Goal: Information Seeking & Learning: Learn about a topic

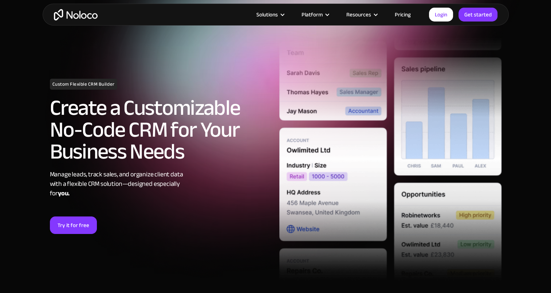
scroll to position [36, 0]
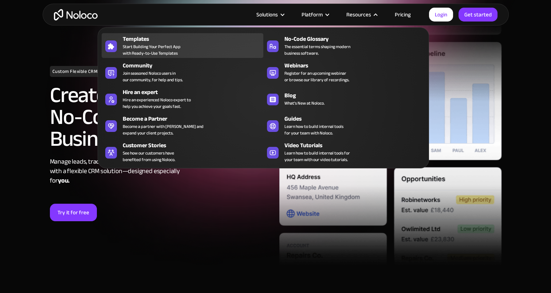
click at [133, 47] on span "Start Building Your Perfect App with Ready-to-Use Templates" at bounding box center [152, 49] width 58 height 13
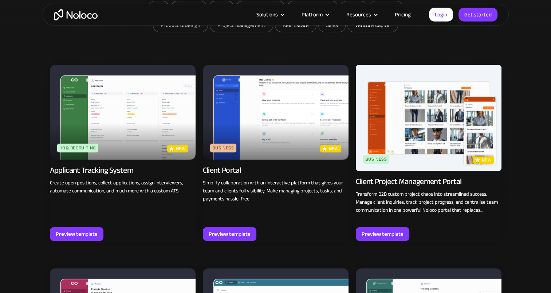
scroll to position [474, 0]
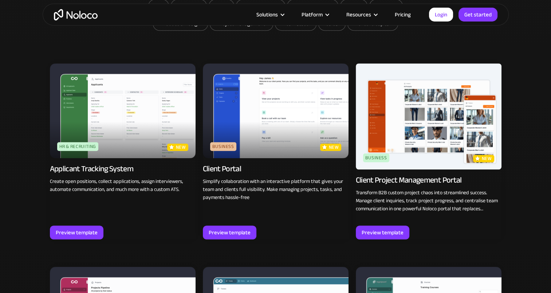
click at [292, 113] on img at bounding box center [276, 110] width 146 height 95
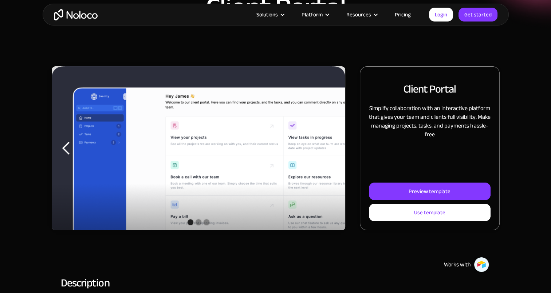
scroll to position [73, 0]
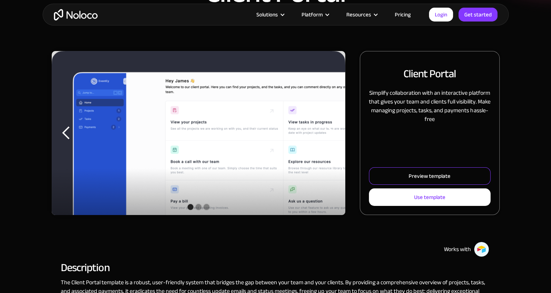
click at [411, 179] on div "Preview template" at bounding box center [430, 175] width 42 height 9
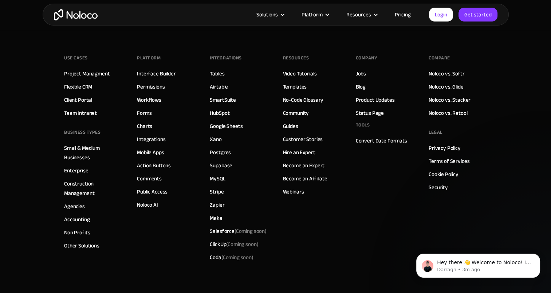
scroll to position [1389, 0]
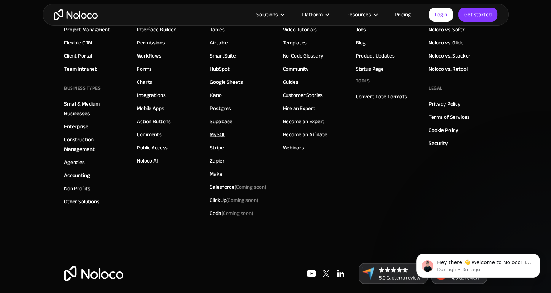
click at [218, 130] on link "MySQL" at bounding box center [217, 134] width 15 height 9
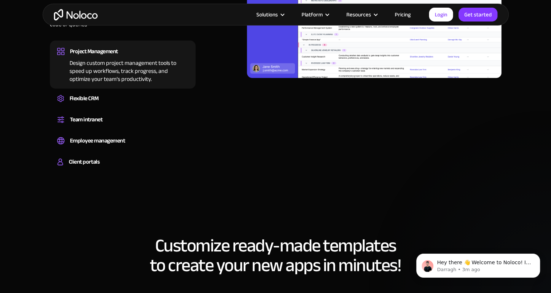
scroll to position [656, 0]
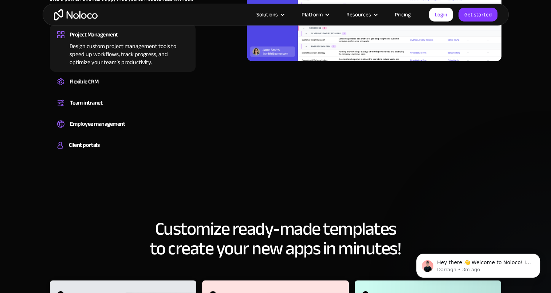
click at [113, 57] on div "Design custom project management tools to speed up workflows, track progress, a…" at bounding box center [122, 53] width 131 height 26
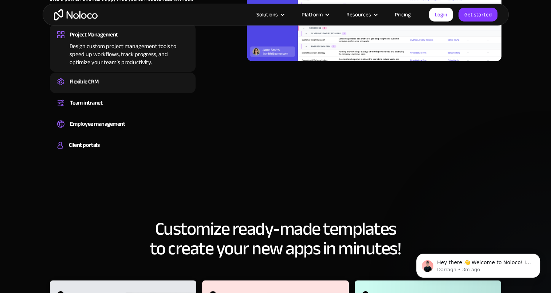
click at [101, 87] on div "Create a custom CRM that you can adapt to your business’s needs, centralize you…" at bounding box center [122, 88] width 131 height 2
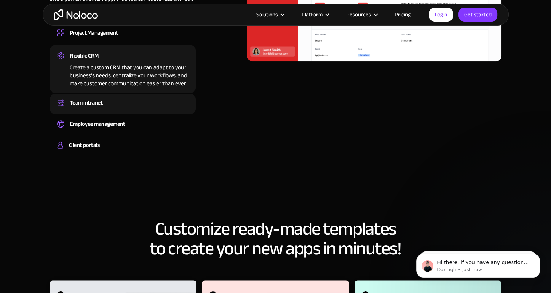
click at [103, 102] on div "Team intranet" at bounding box center [86, 102] width 33 height 11
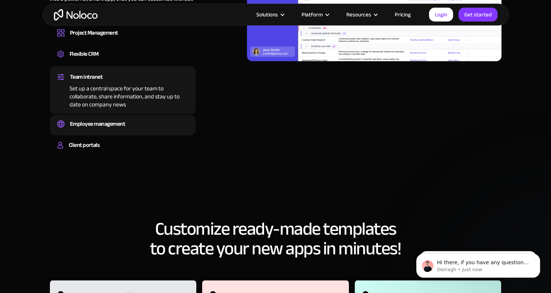
click at [113, 122] on div "Employee management" at bounding box center [97, 123] width 55 height 11
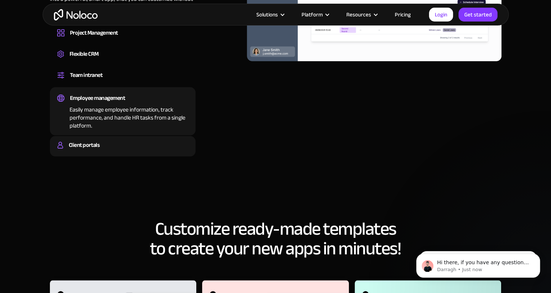
click at [96, 151] on div "Build a secure, fully-branded, and personalized client portal that lets your cu…" at bounding box center [122, 151] width 131 height 2
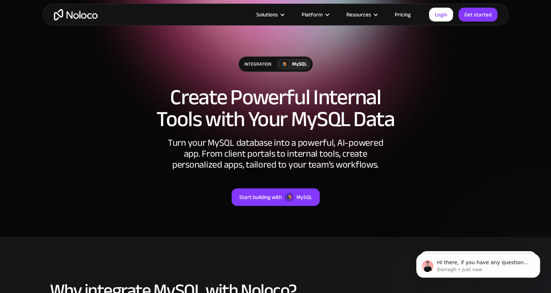
scroll to position [0, 0]
